Goal: Information Seeking & Learning: Learn about a topic

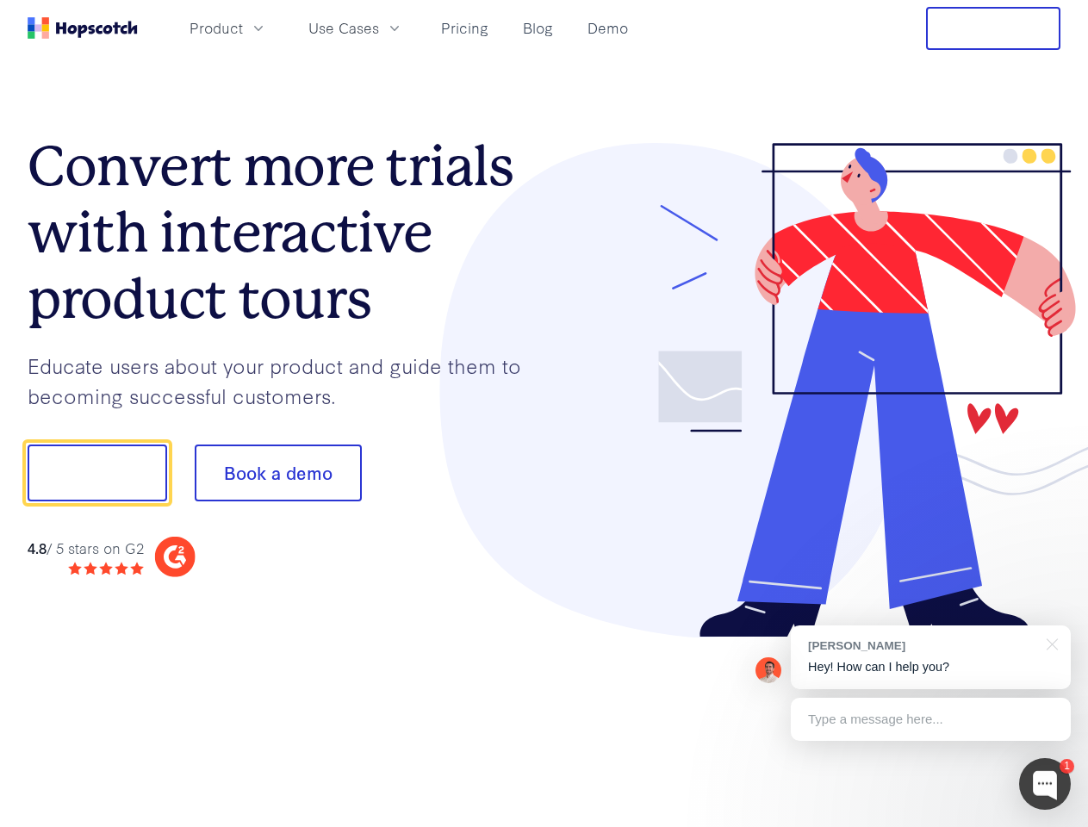
click at [545, 414] on div at bounding box center [803, 390] width 517 height 495
click at [243, 28] on span "Product" at bounding box center [216, 28] width 53 height 22
click at [379, 28] on span "Use Cases" at bounding box center [343, 28] width 71 height 22
click at [993, 28] on button "Free Trial" at bounding box center [993, 28] width 134 height 43
click at [97, 473] on button "Show me!" at bounding box center [98, 473] width 140 height 57
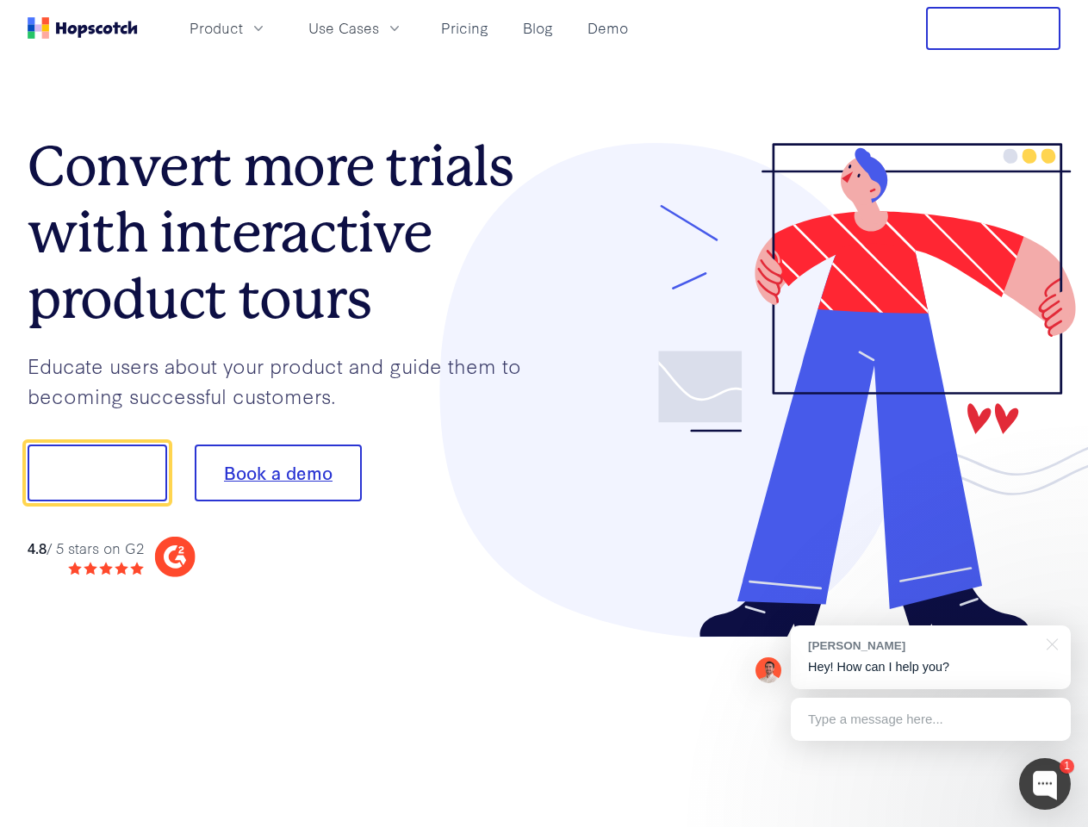
click at [277, 473] on button "Book a demo" at bounding box center [278, 473] width 167 height 57
click at [1045, 784] on div at bounding box center [1045, 784] width 52 height 52
click at [931, 657] on div "[PERSON_NAME] Hey! How can I help you?" at bounding box center [931, 658] width 280 height 64
click at [1049, 643] on div at bounding box center [909, 471] width 323 height 575
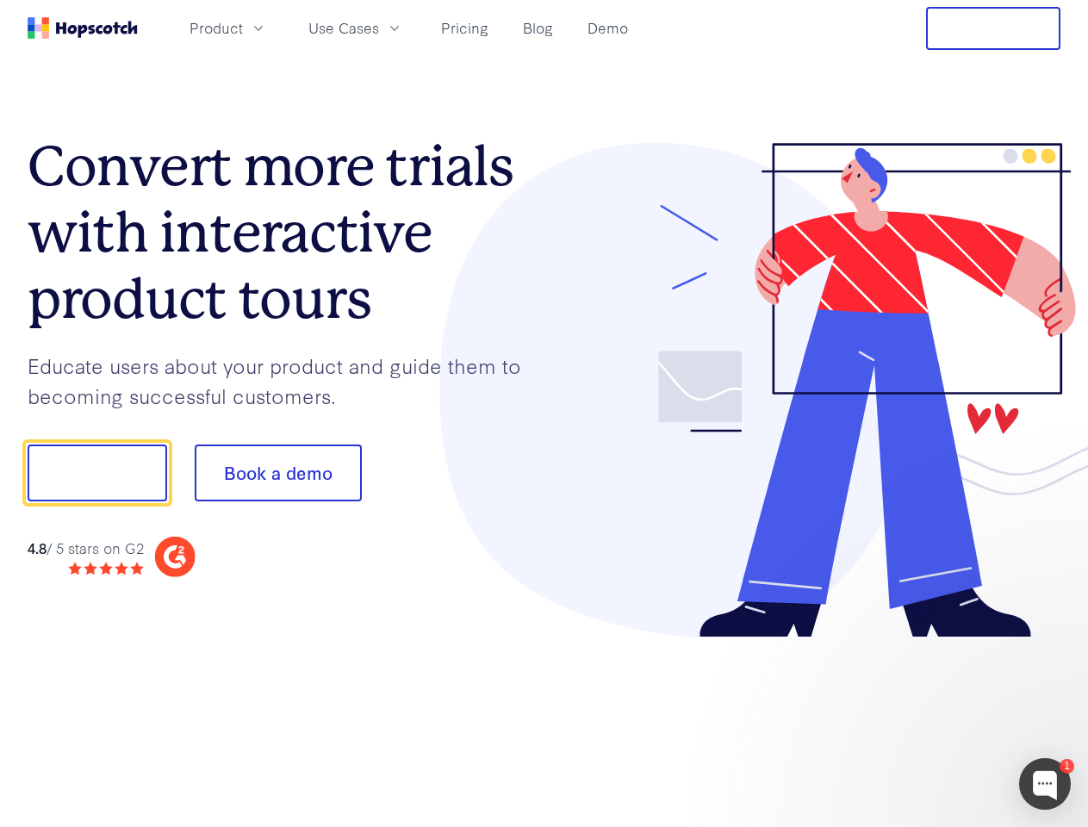
click at [931, 719] on div at bounding box center [909, 586] width 323 height 344
